Goal: Information Seeking & Learning: Check status

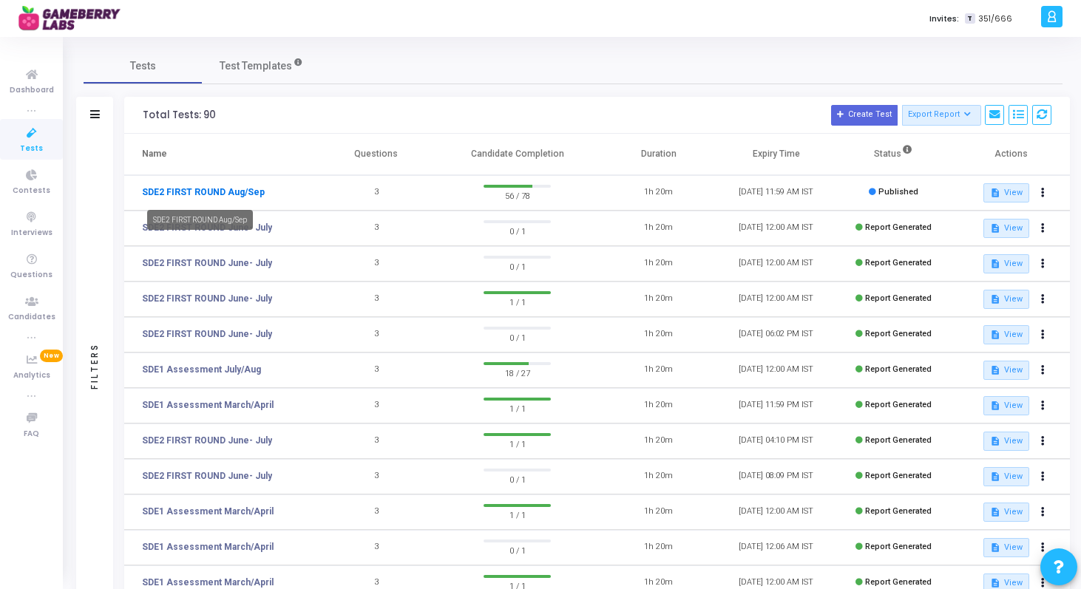
click at [240, 193] on link "SDE2 FIRST ROUND Aug/Sep" at bounding box center [203, 192] width 123 height 13
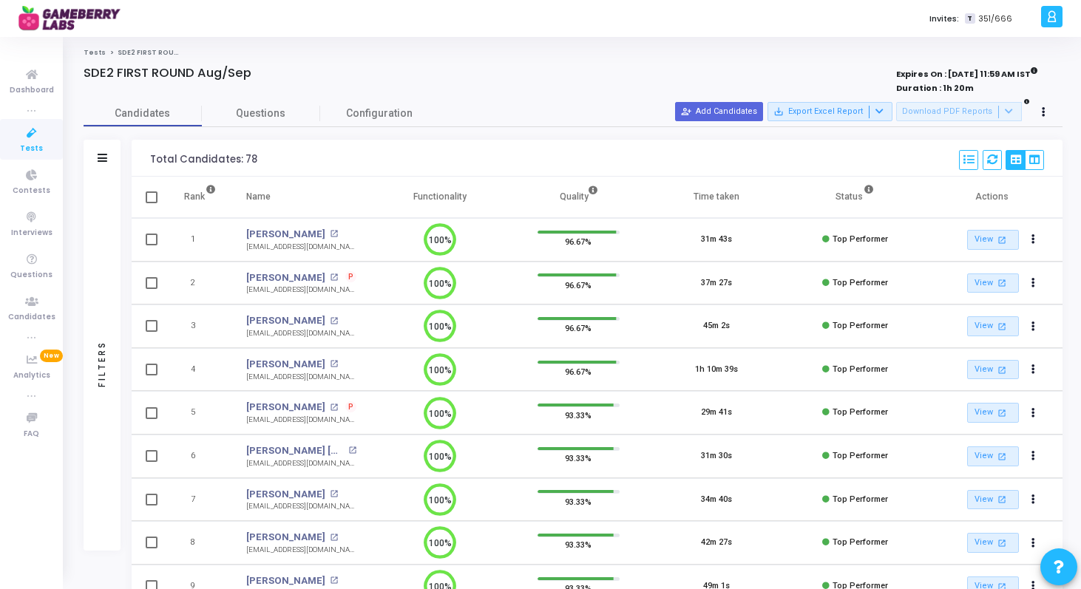
click at [96, 157] on div "Filters" at bounding box center [102, 158] width 37 height 37
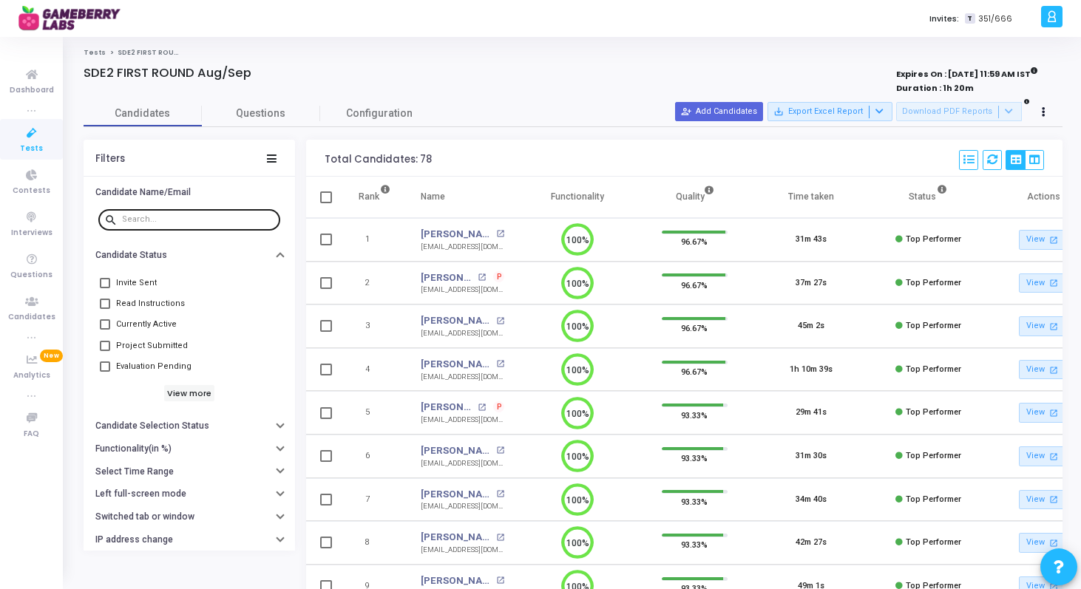
click at [173, 219] on input "text" at bounding box center [198, 219] width 152 height 9
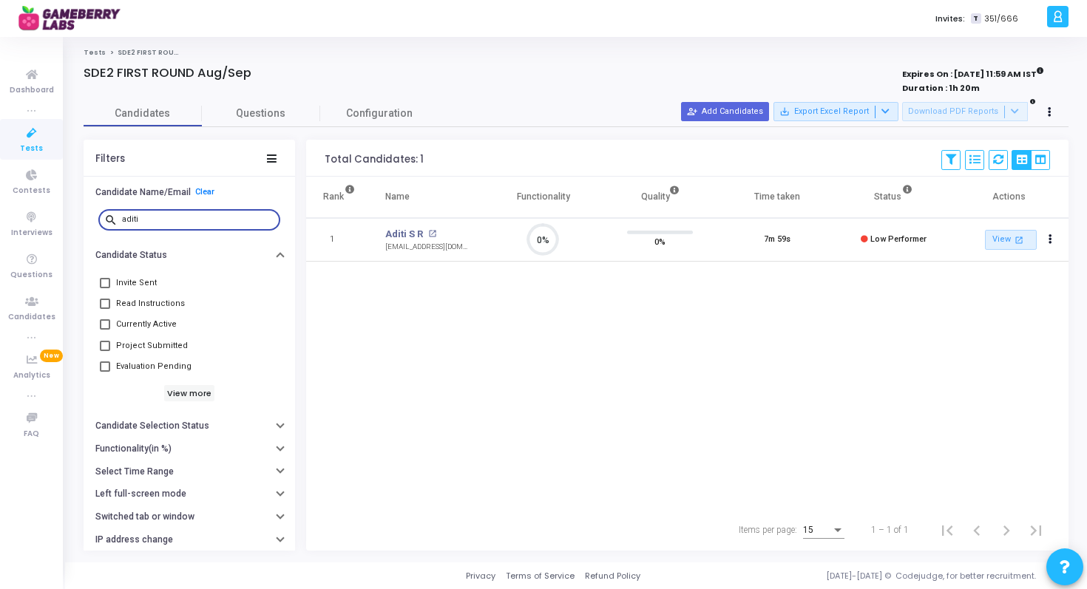
type input "aditi"
click at [525, 302] on div "Rank Name Functionality Quality Time taken Status Actions 1 Aditi S R open_in_n…" at bounding box center [687, 343] width 762 height 333
click at [45, 143] on link "Tests" at bounding box center [31, 139] width 63 height 41
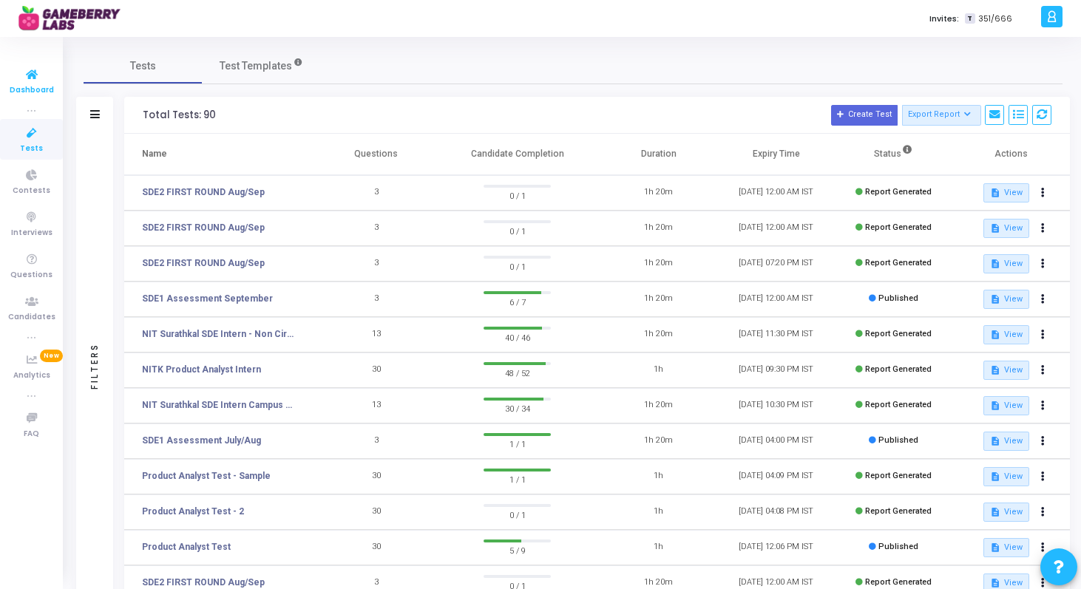
click at [37, 84] on span "Dashboard" at bounding box center [32, 90] width 44 height 13
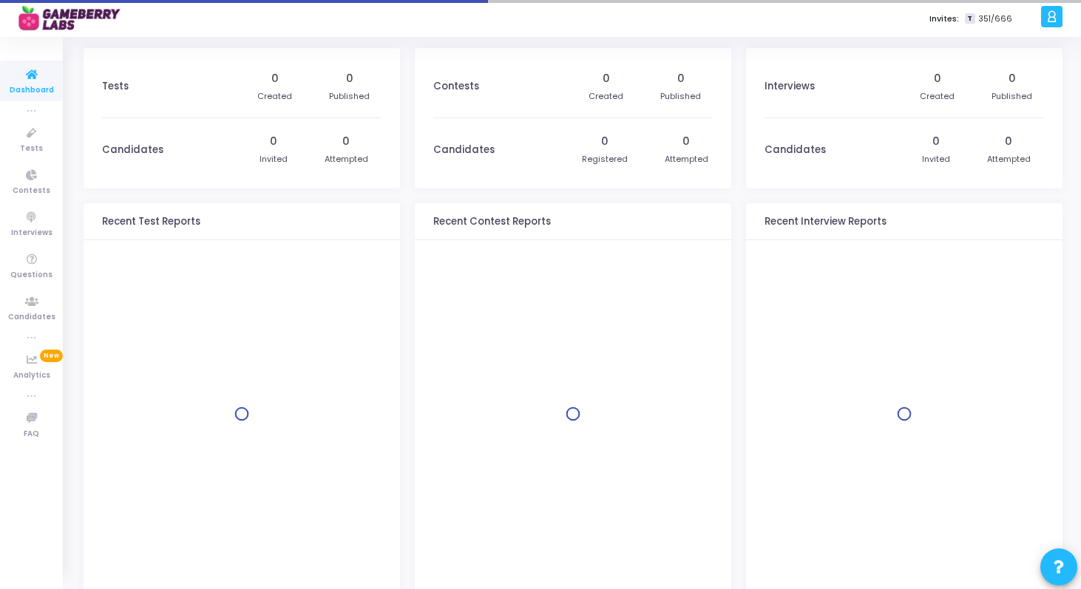
click at [37, 84] on span "Dashboard" at bounding box center [32, 90] width 44 height 13
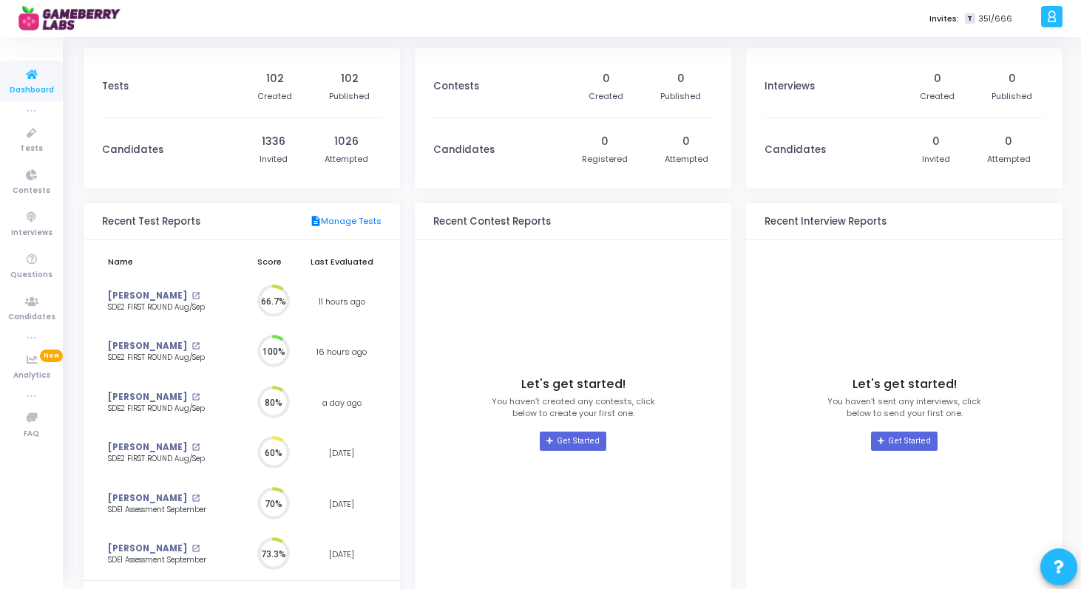
scroll to position [33, 16]
